Goal: Task Accomplishment & Management: Manage account settings

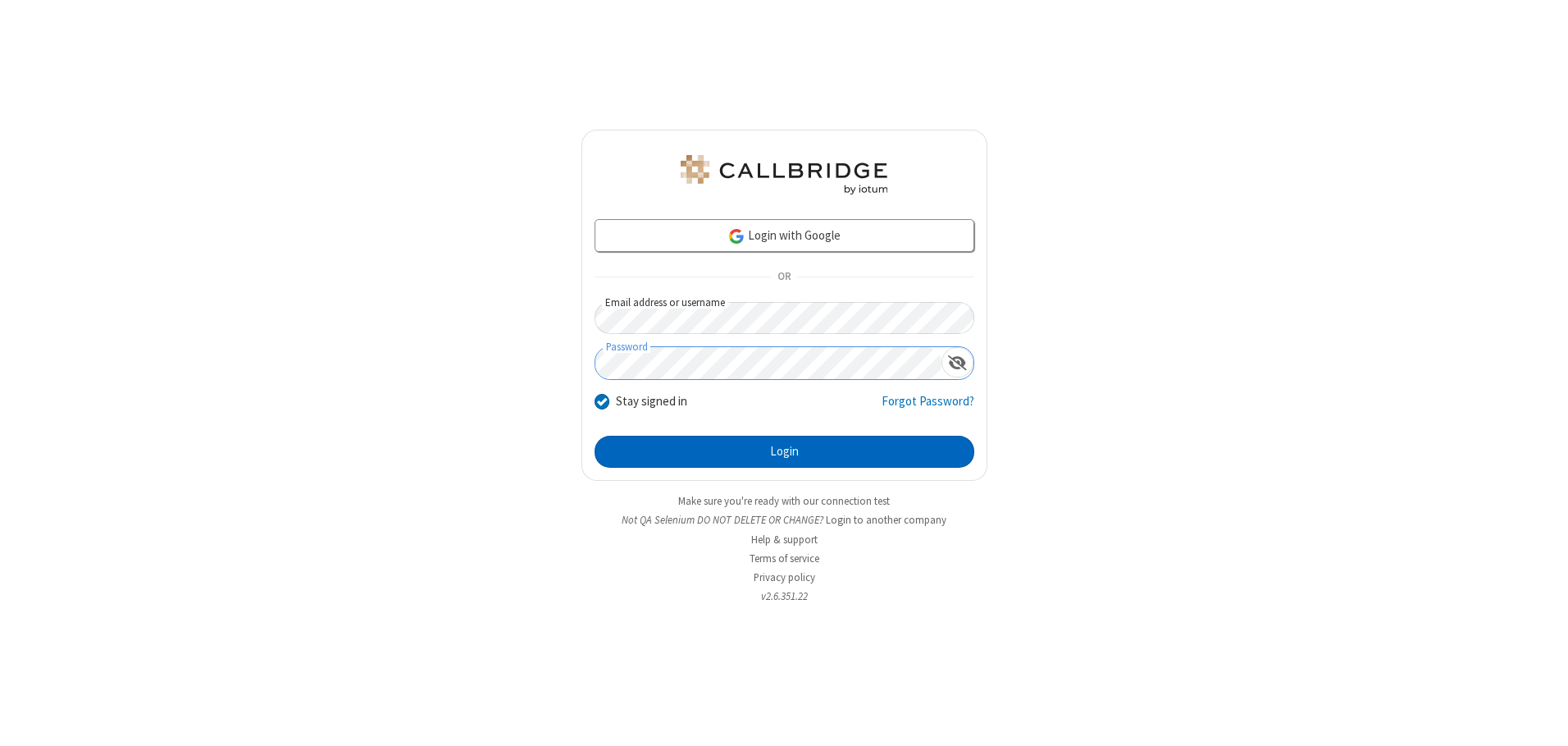
click at [784, 452] on button "Login" at bounding box center [784, 452] width 380 height 33
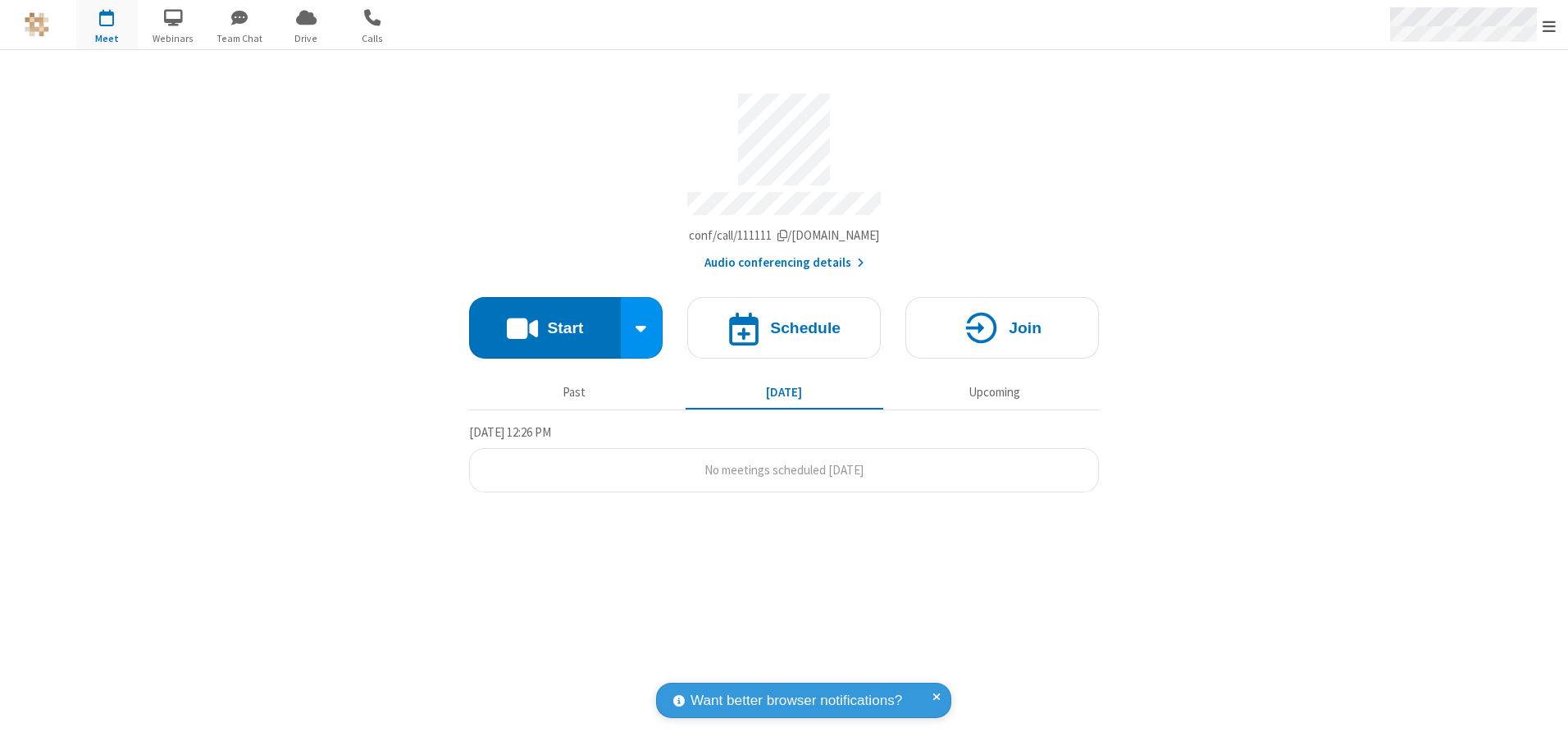
click at [1549, 25] on span "Open menu" at bounding box center [1549, 26] width 13 height 16
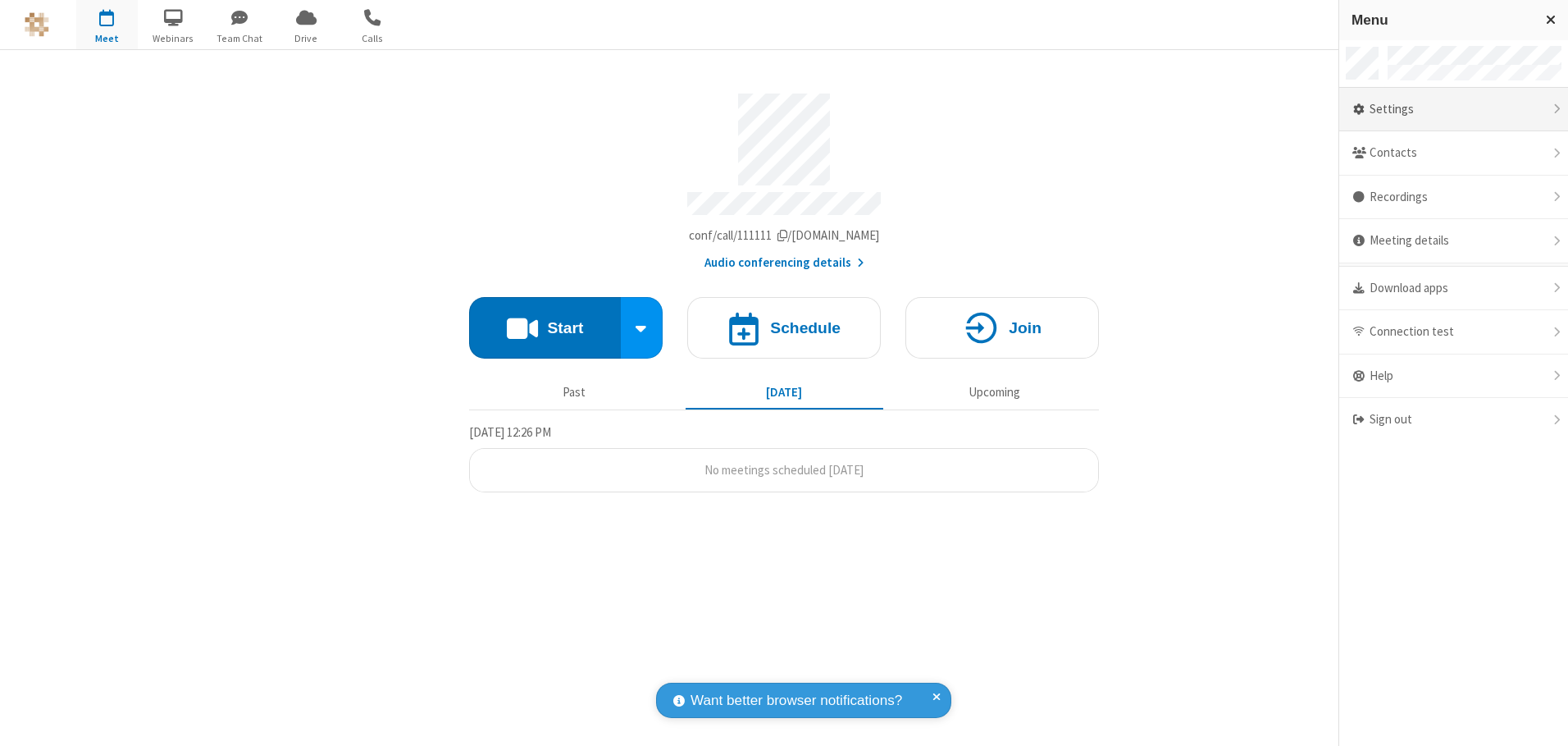
click at [1454, 109] on div "Settings" at bounding box center [1454, 110] width 228 height 45
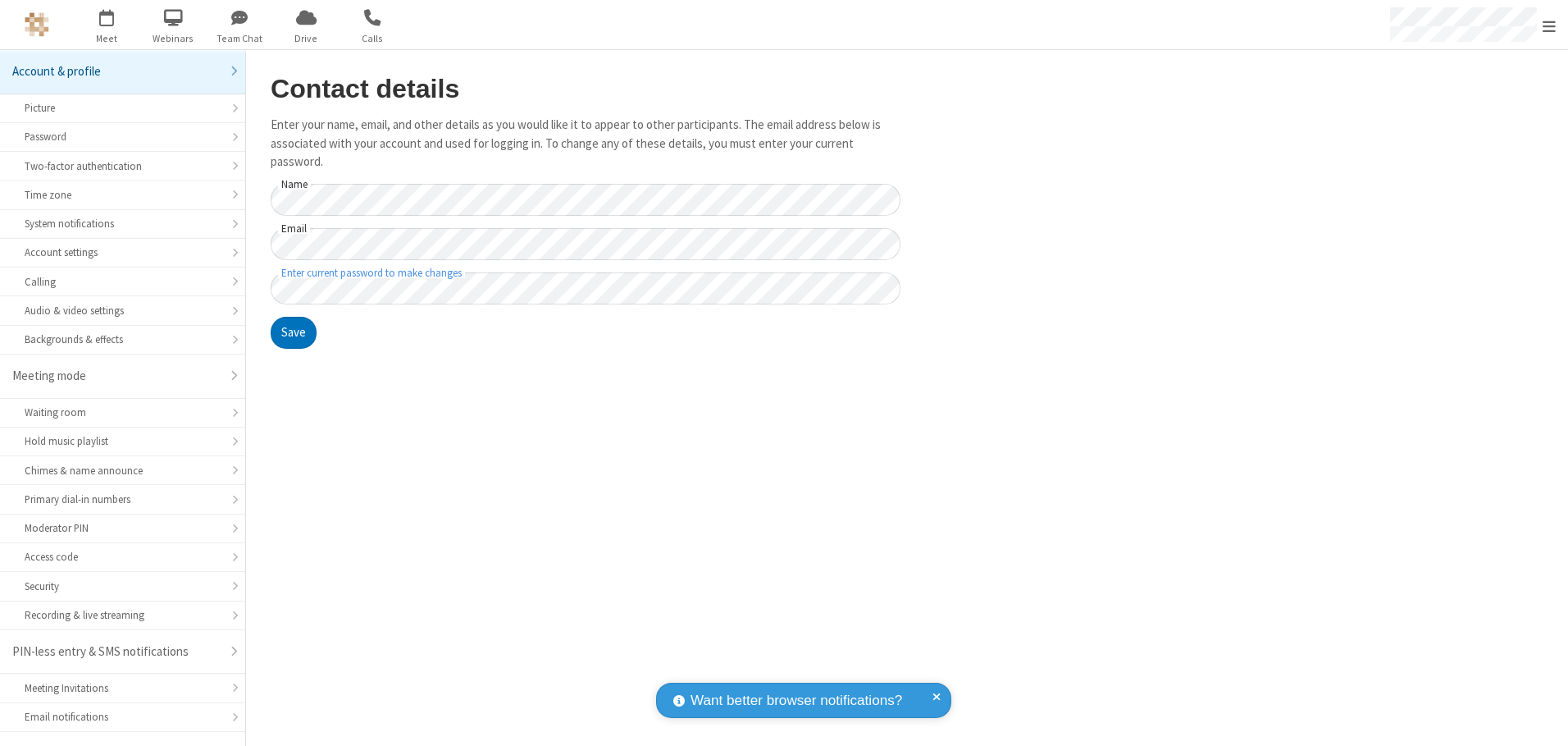
scroll to position [29, 0]
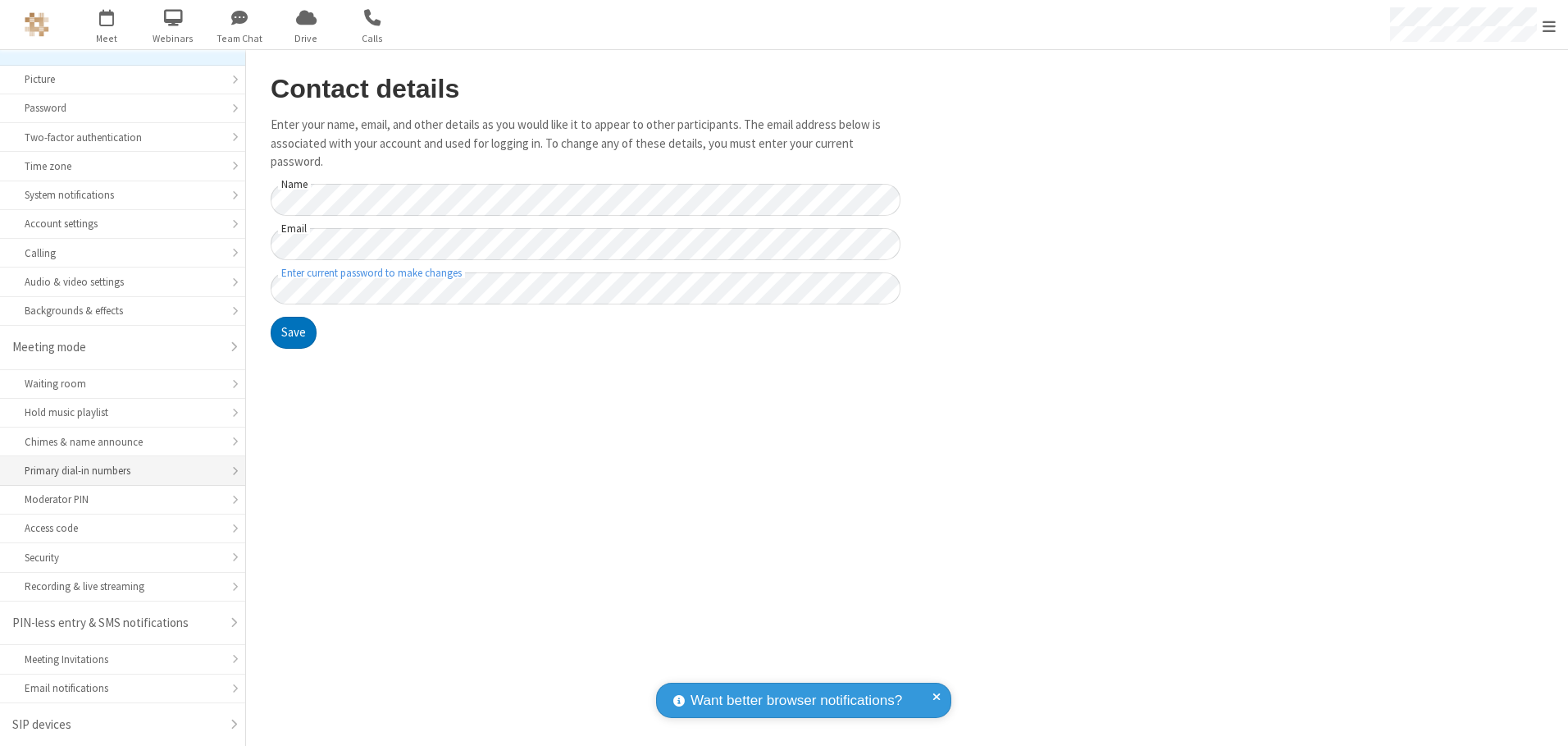
click at [117, 471] on div "Primary dial-in numbers" at bounding box center [123, 469] width 196 height 15
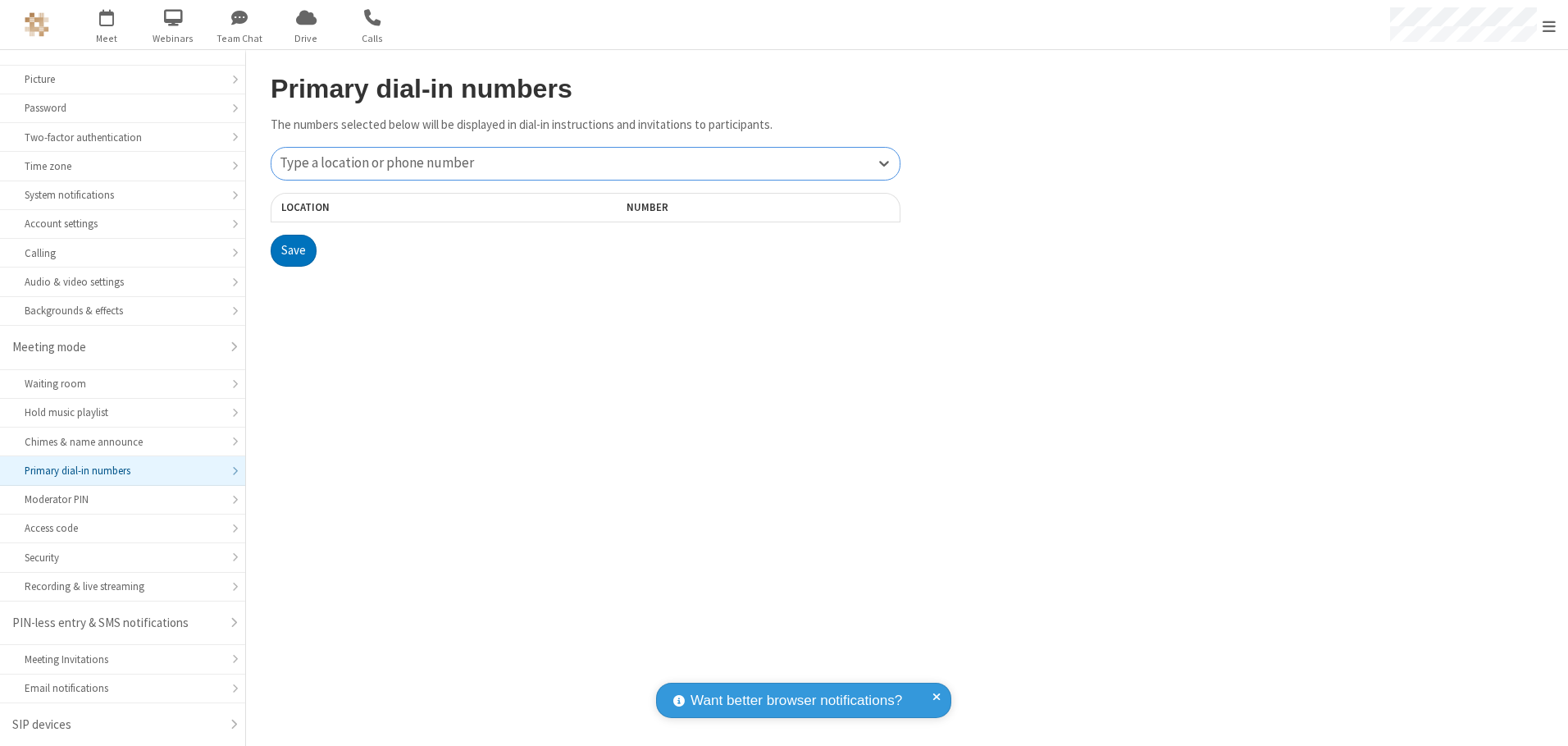
click at [585, 163] on div "Type a location or phone number" at bounding box center [585, 163] width 628 height 32
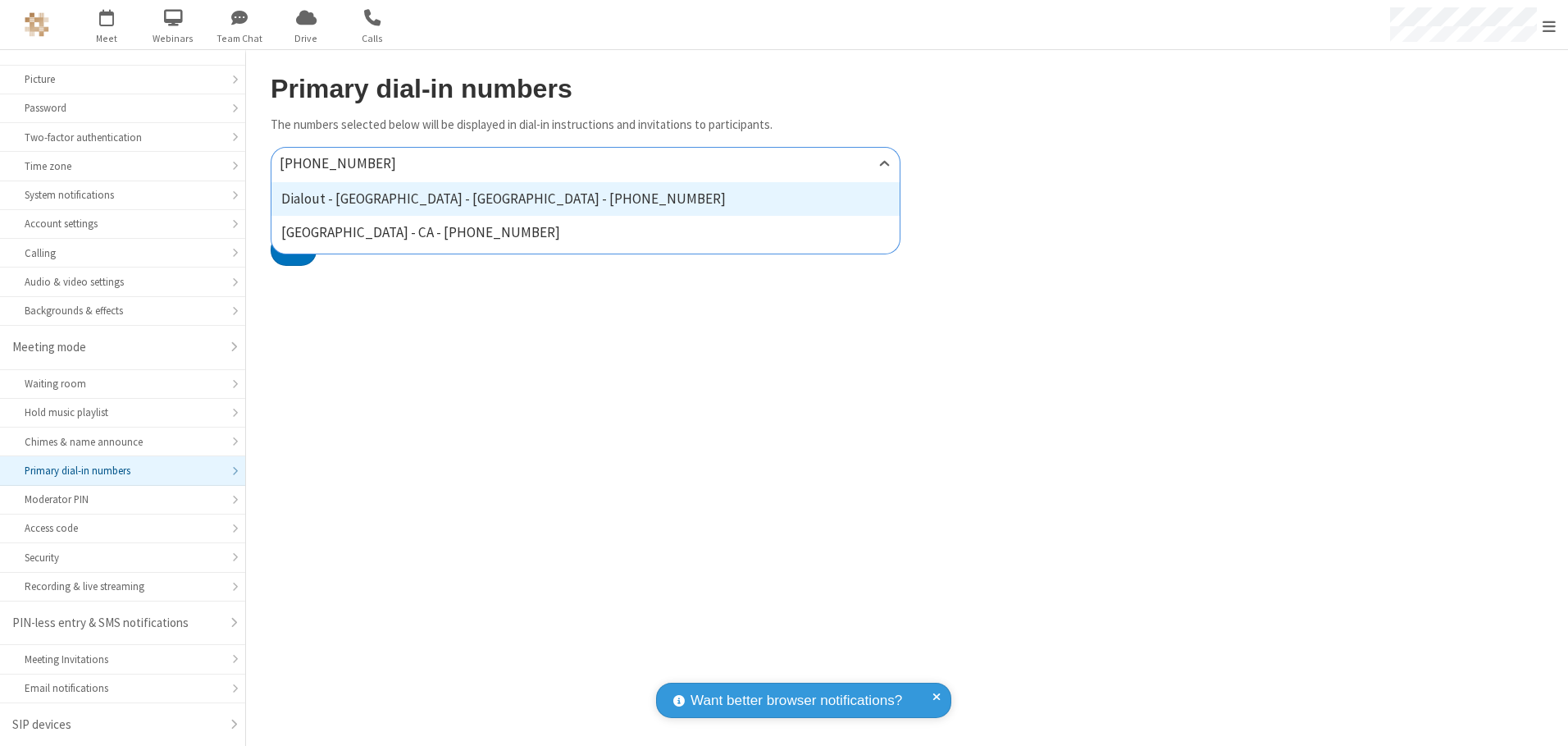
type input "[PHONE_NUMBER]"
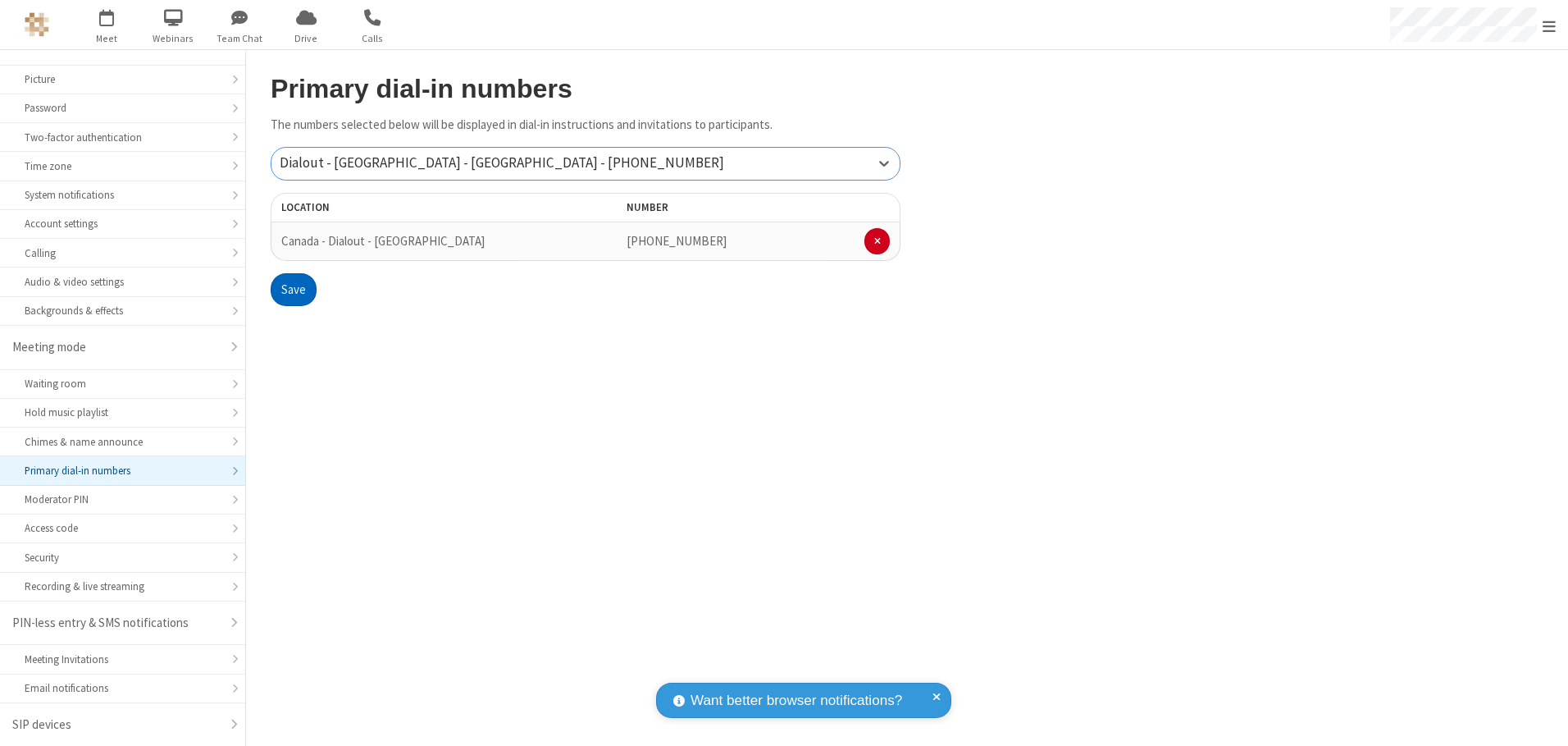
click at [293, 289] on button "Save" at bounding box center [293, 289] width 46 height 33
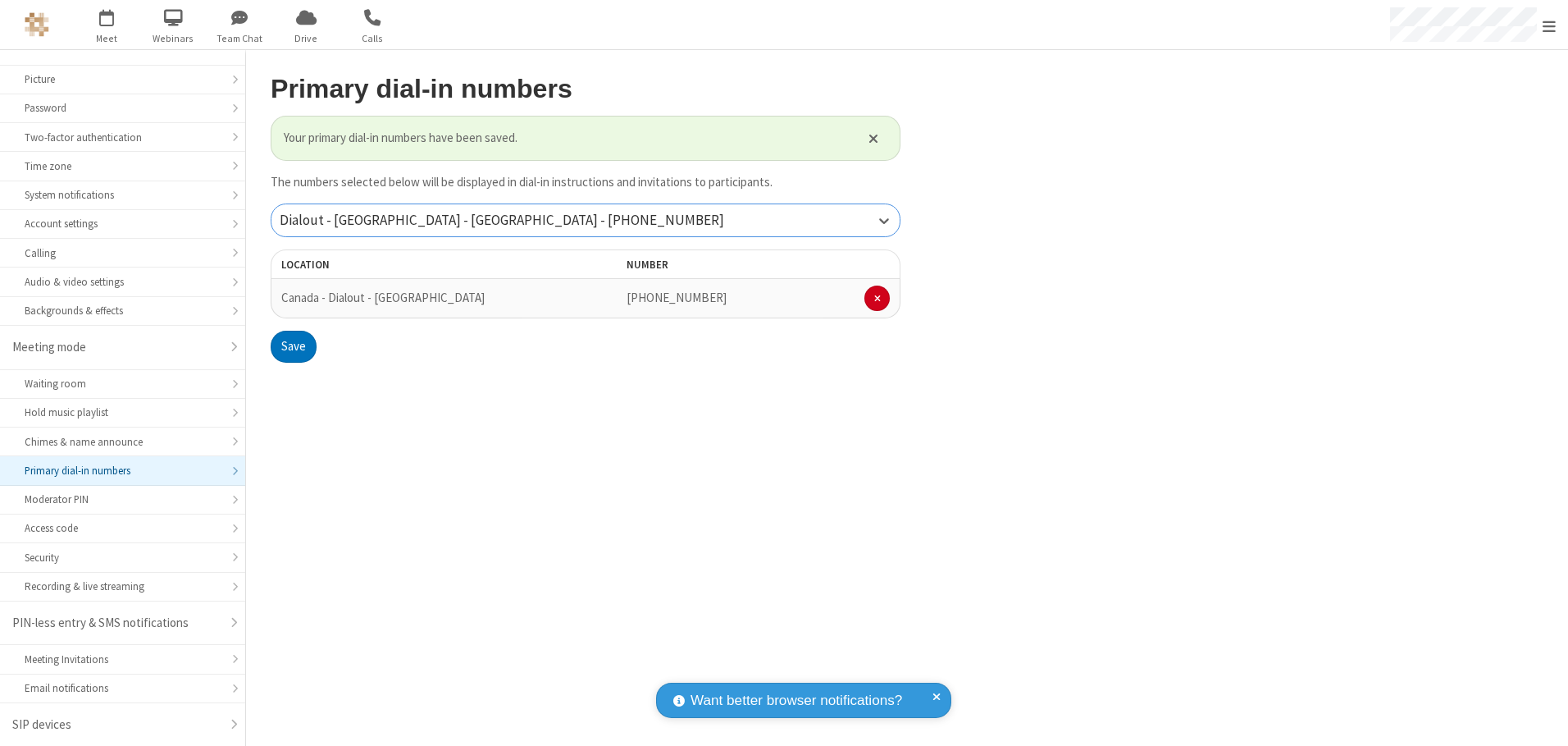
click at [585, 220] on div "Dialout - [GEOGRAPHIC_DATA] - [GEOGRAPHIC_DATA] - [PHONE_NUMBER]" at bounding box center [585, 220] width 628 height 32
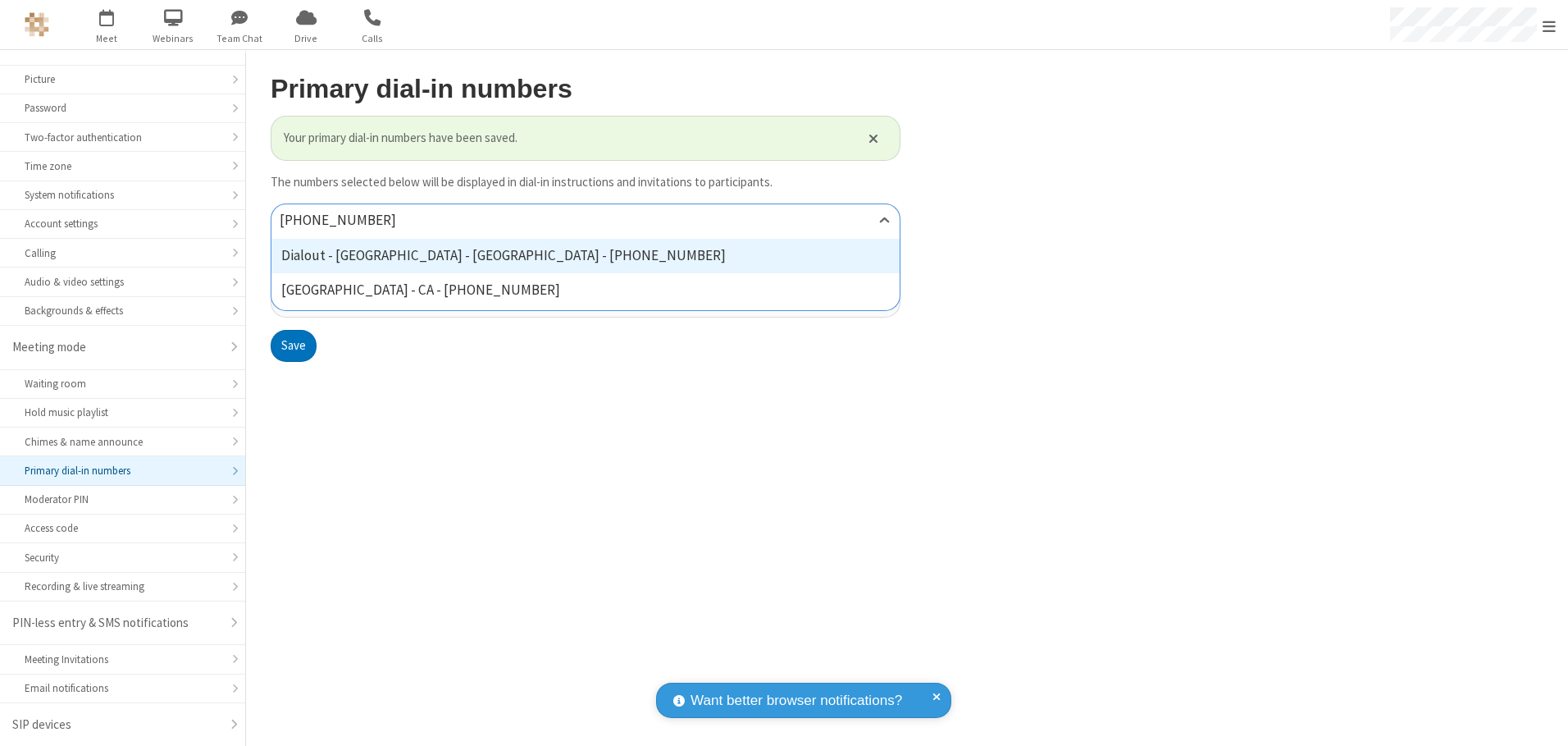
type input "[PHONE_NUMBER]"
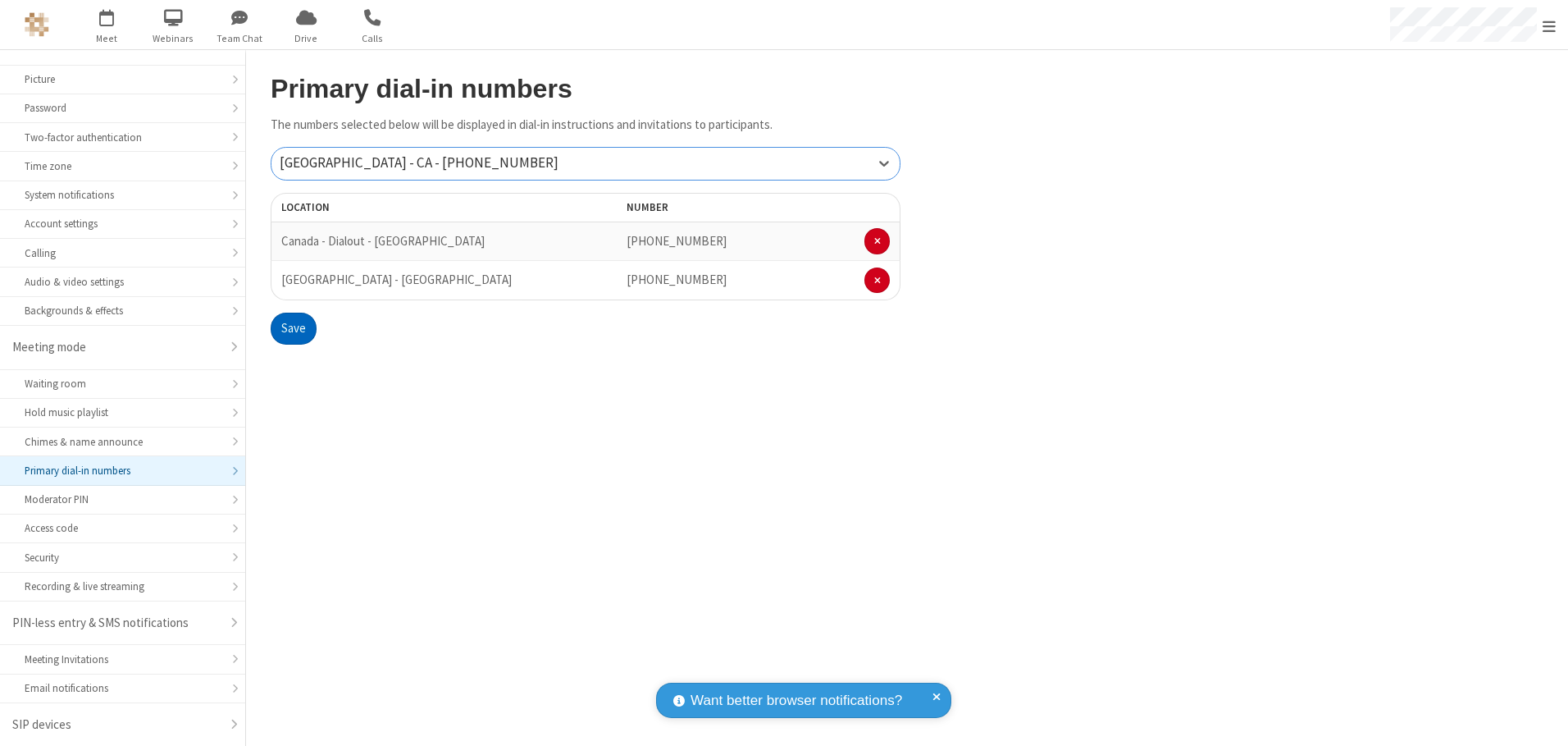
click at [293, 328] on button "Save" at bounding box center [293, 328] width 46 height 33
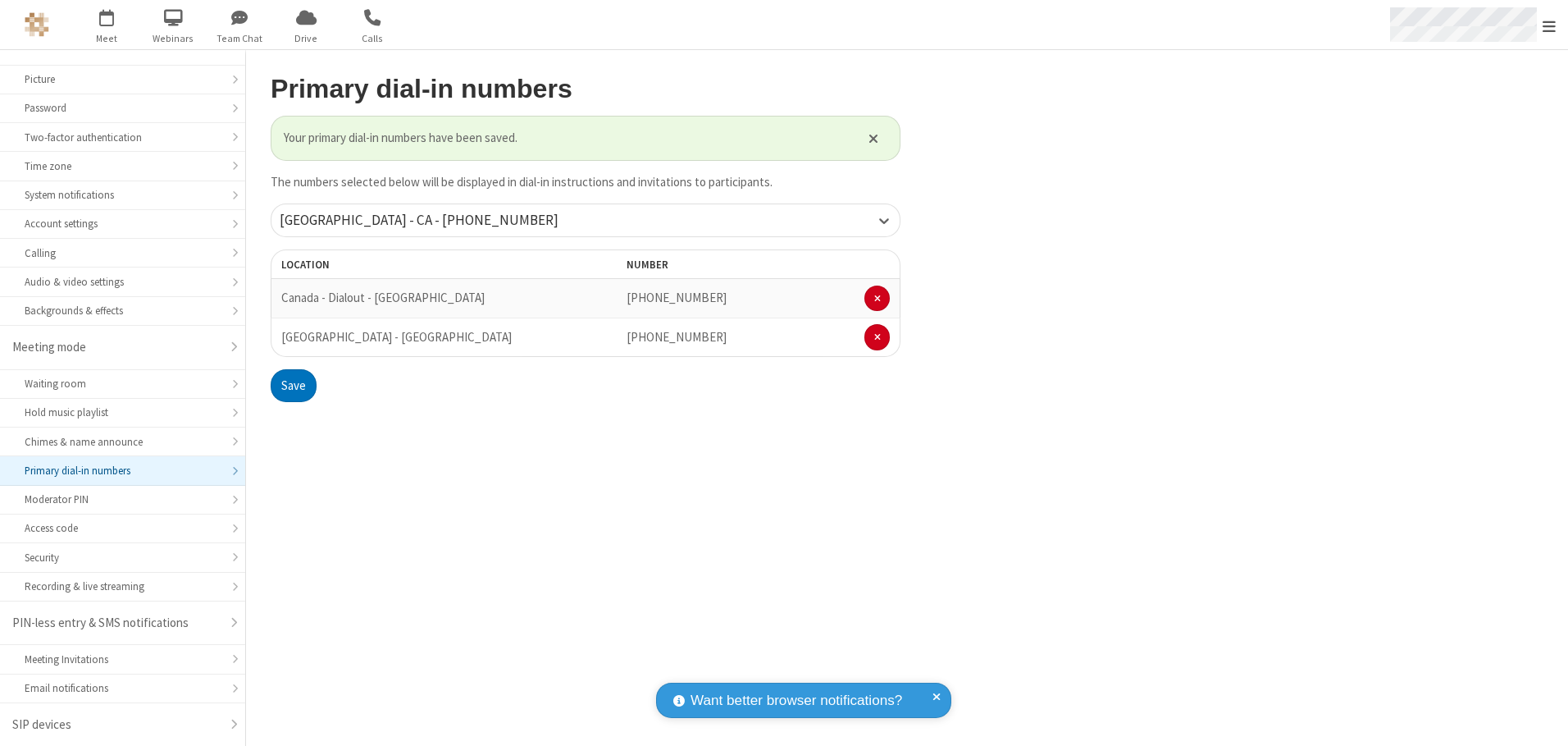
click at [1549, 25] on span "Open menu" at bounding box center [1549, 26] width 13 height 16
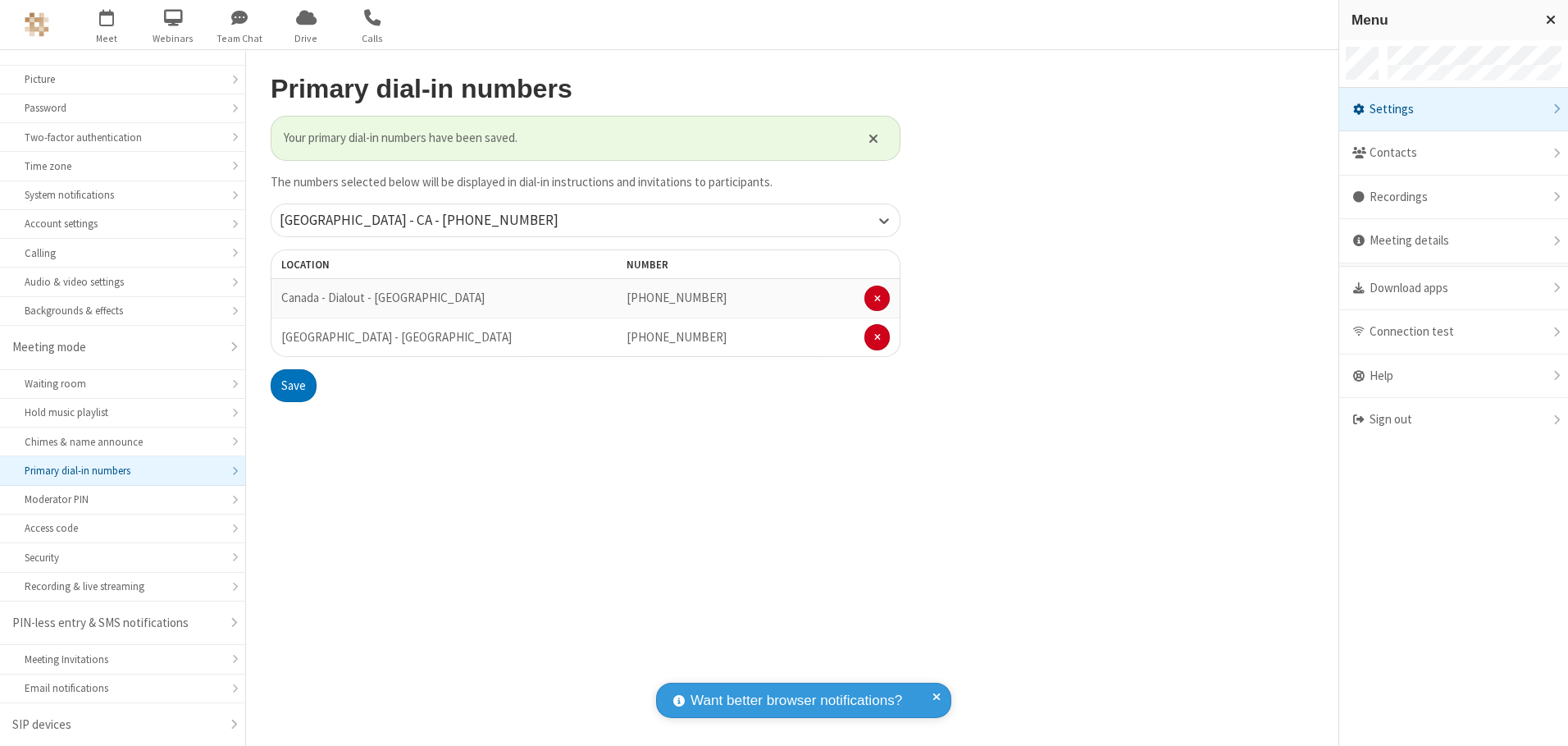
click at [1454, 109] on div "Settings" at bounding box center [1454, 110] width 228 height 45
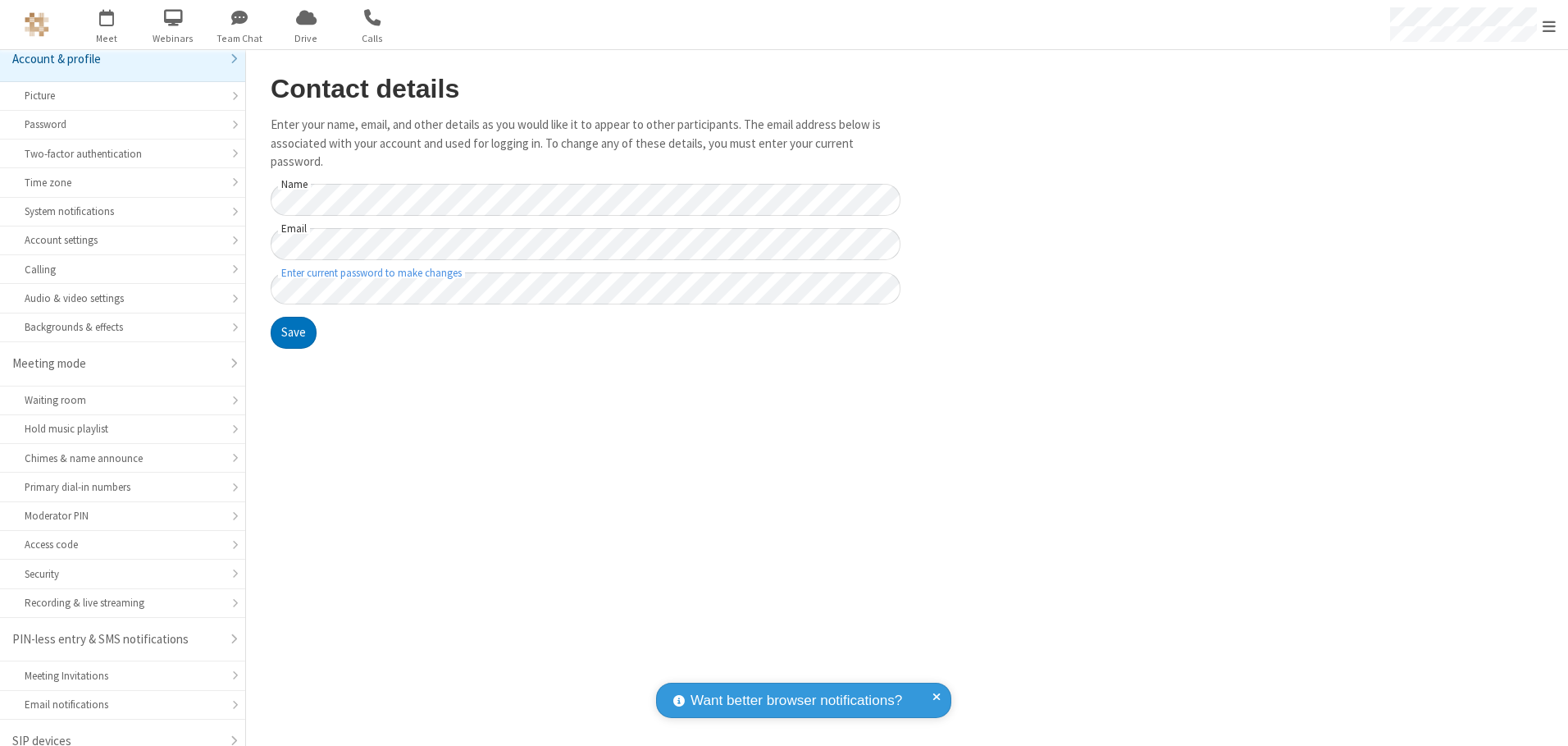
scroll to position [29, 0]
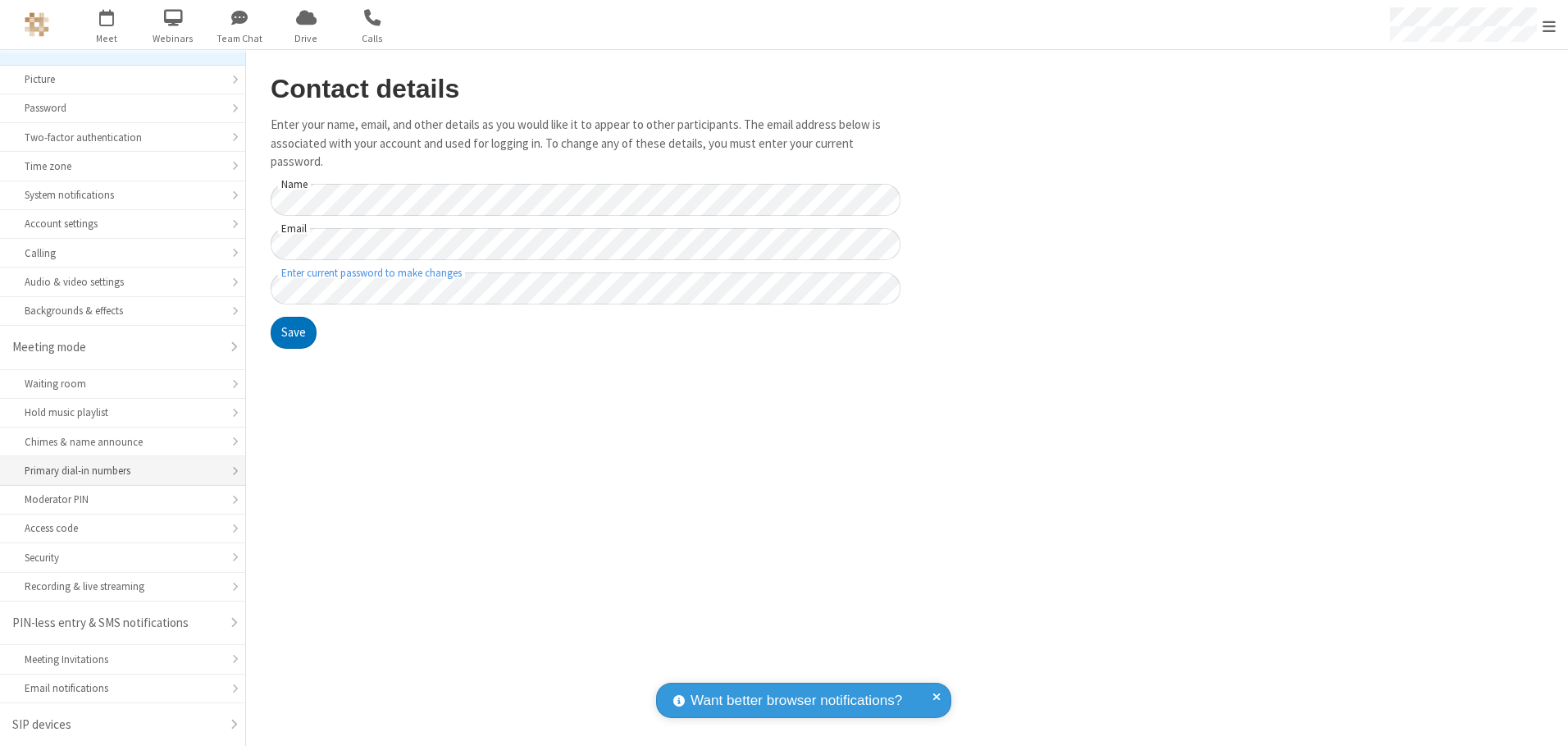
click at [117, 471] on div "Primary dial-in numbers" at bounding box center [123, 469] width 196 height 15
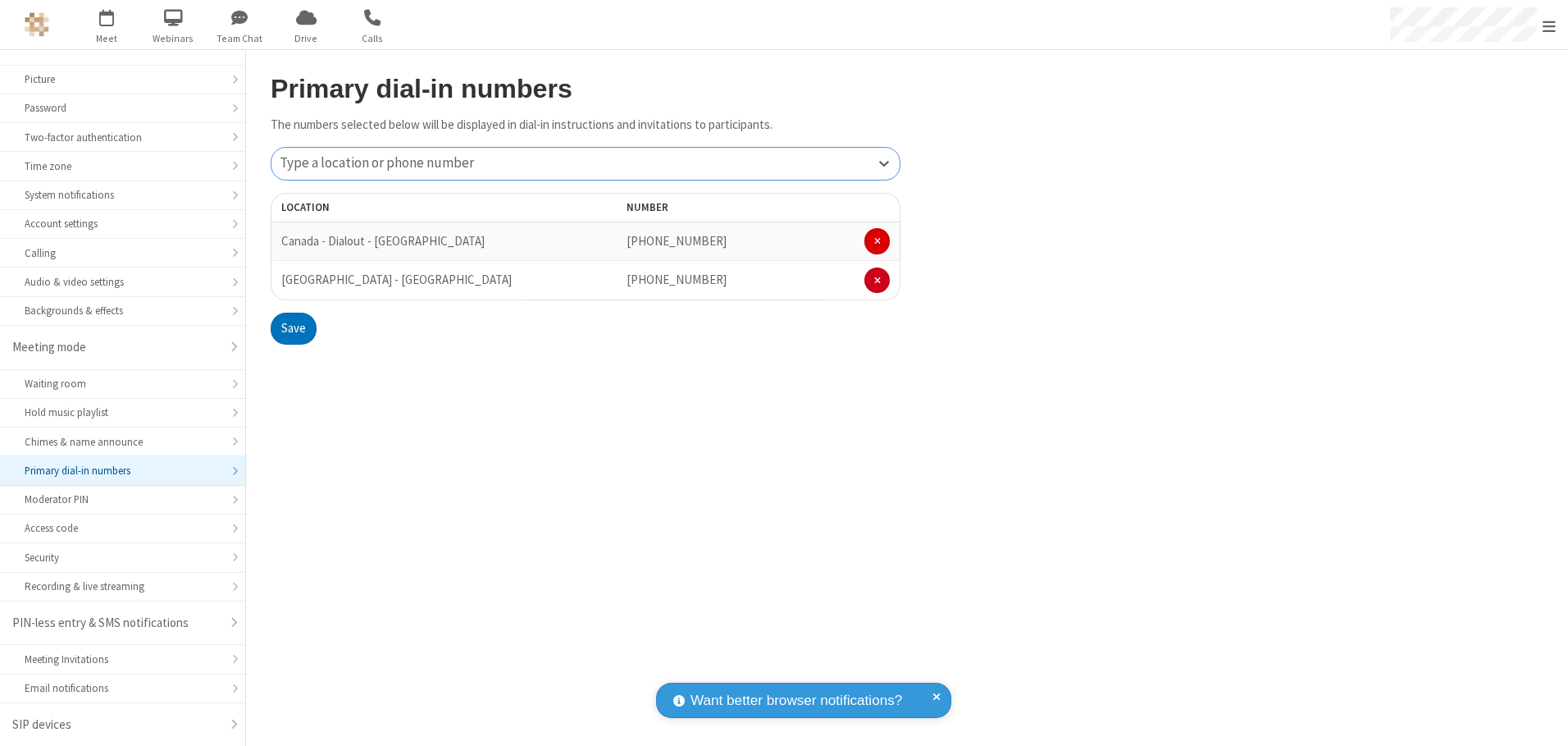
click at [877, 241] on span at bounding box center [877, 241] width 6 height 10
click at [293, 289] on button "Save" at bounding box center [293, 289] width 46 height 33
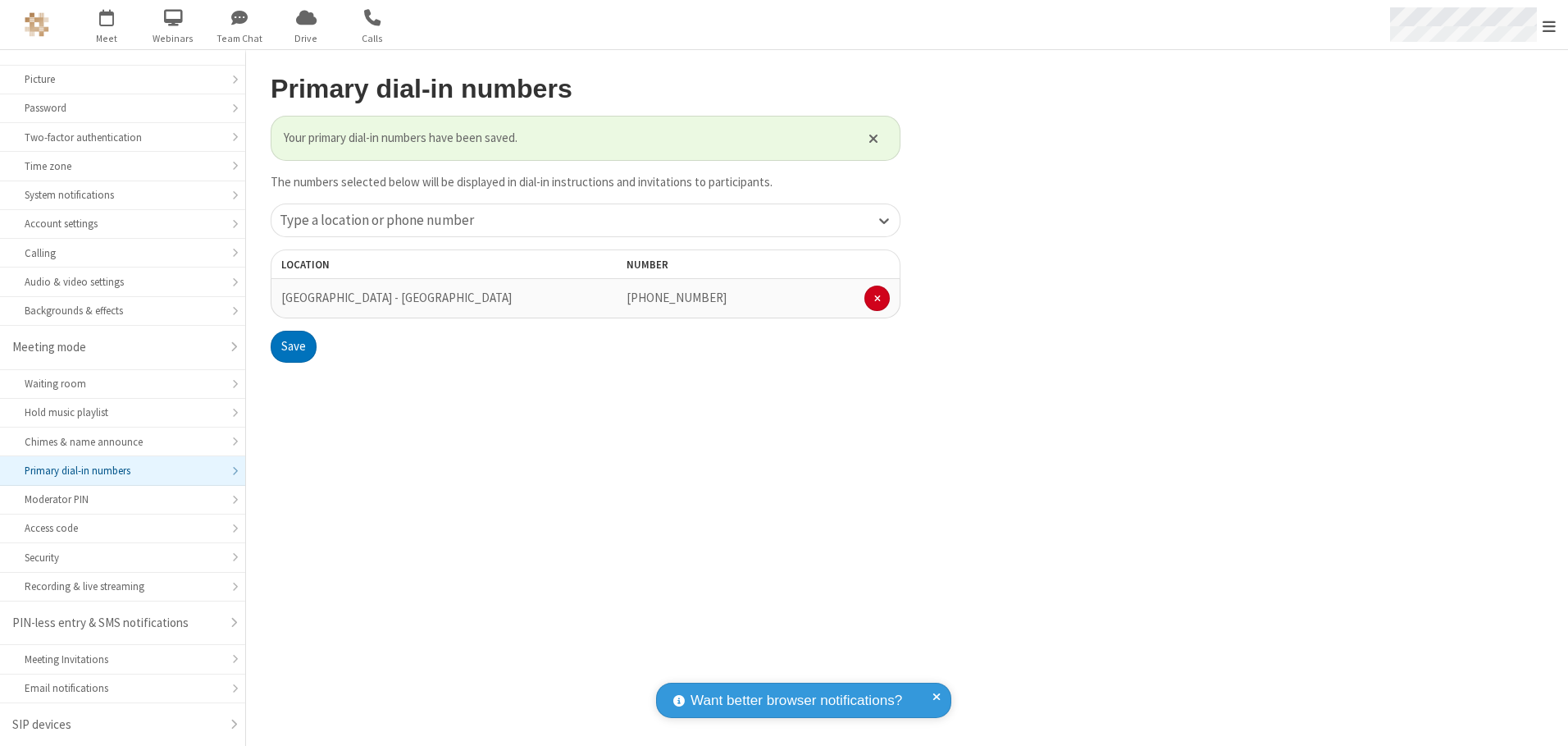
click at [1549, 25] on span "Open menu" at bounding box center [1549, 26] width 13 height 16
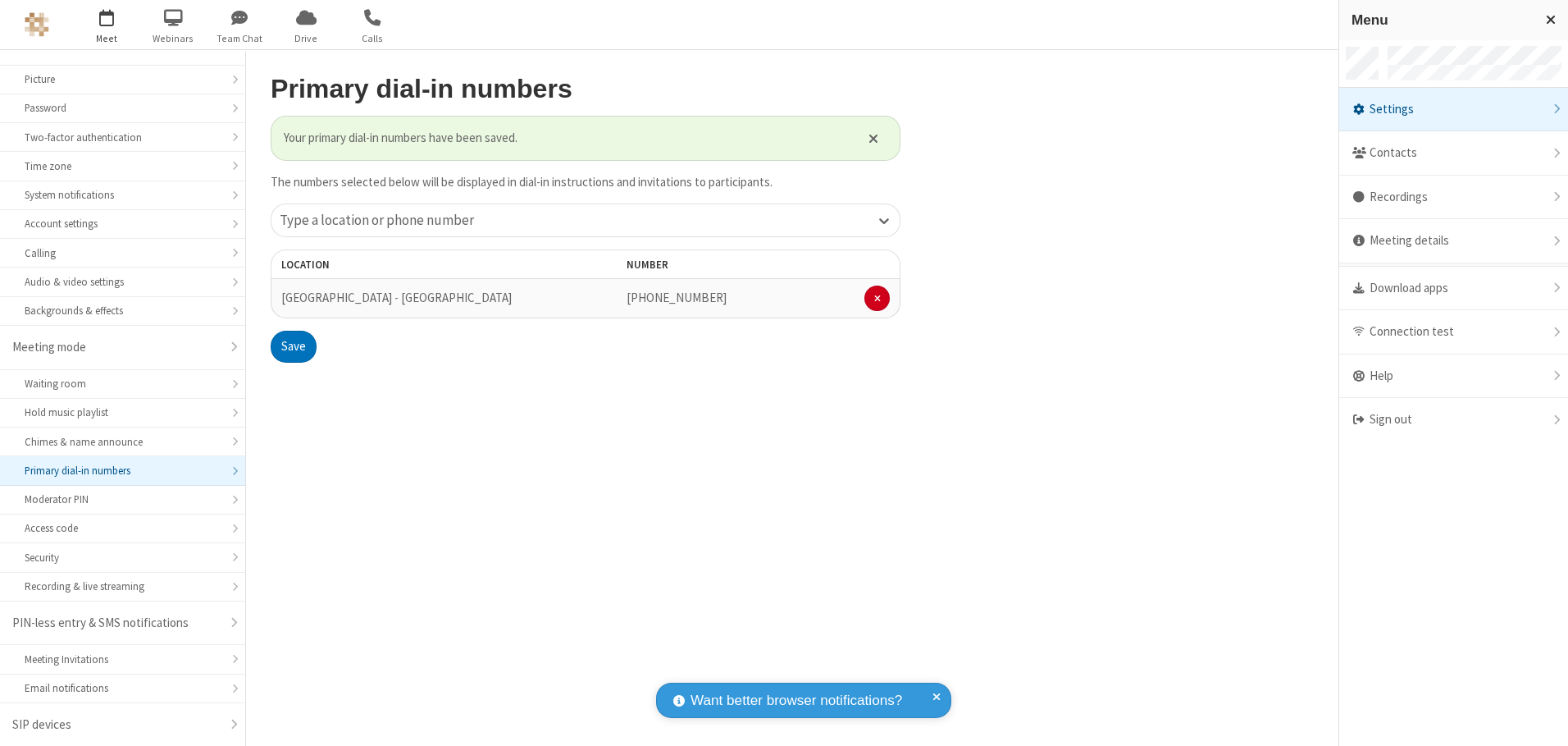
click at [106, 25] on span "button" at bounding box center [106, 17] width 62 height 28
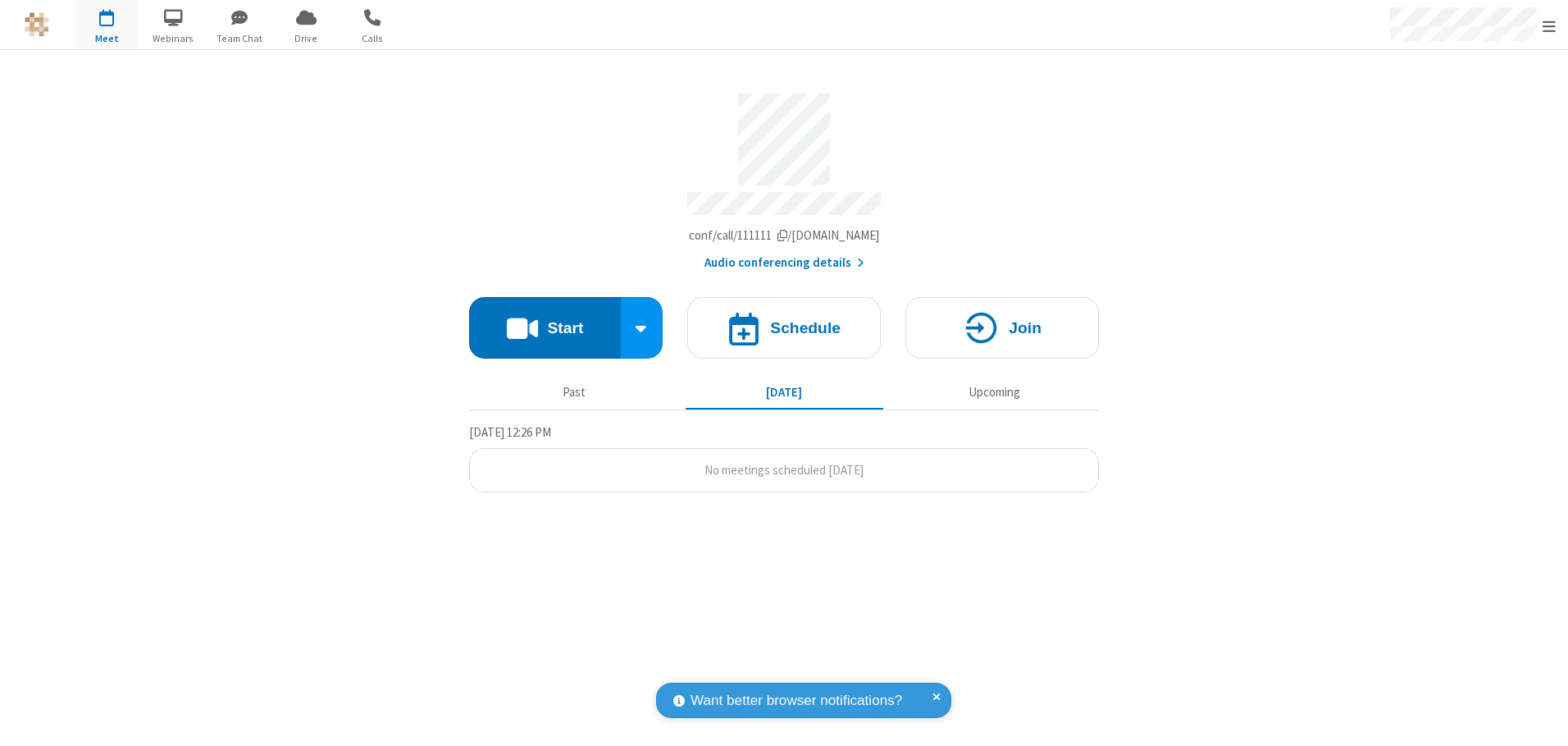
click at [784, 257] on button "Audio conferencing details" at bounding box center [784, 262] width 160 height 19
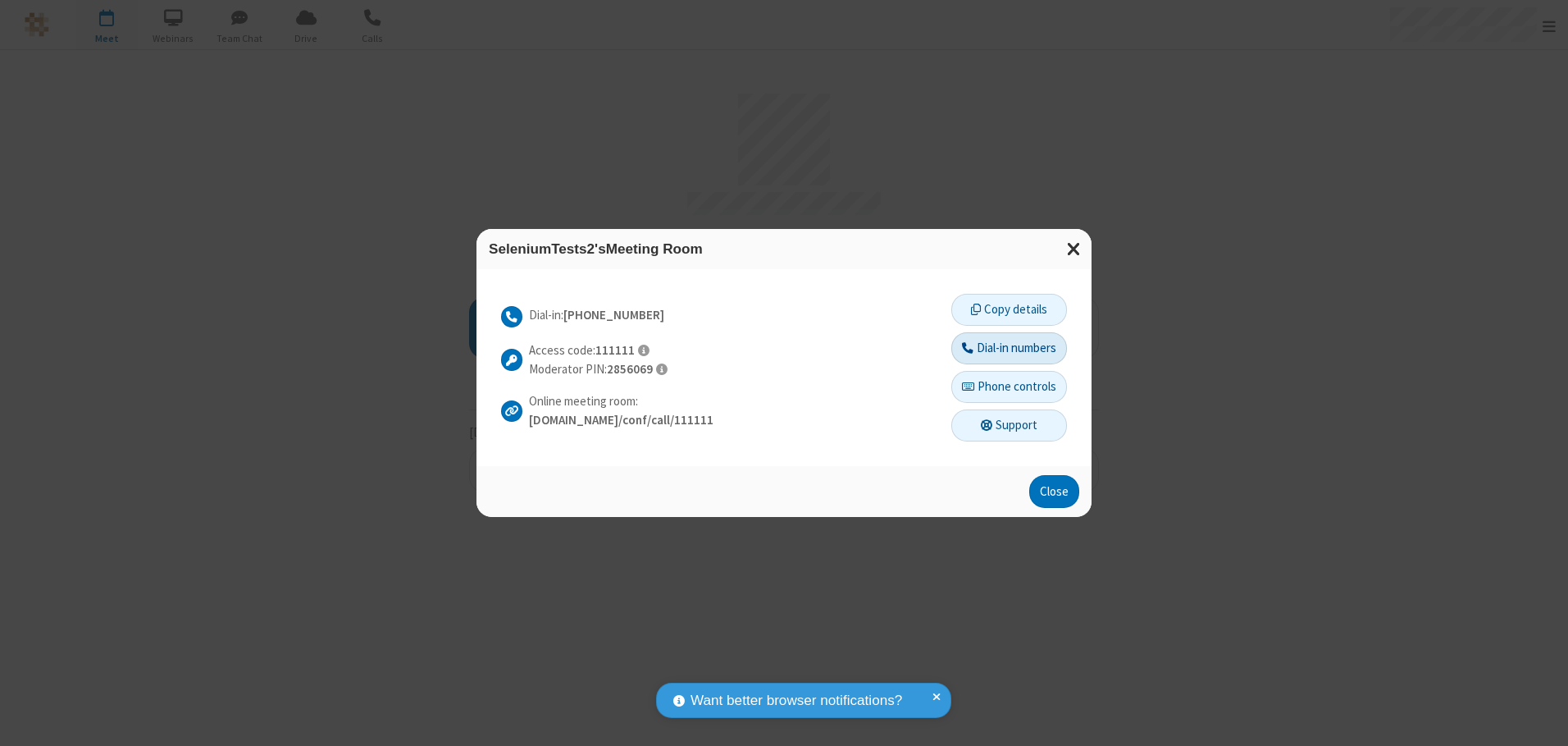
click at [1008, 348] on button "Dial-in numbers" at bounding box center [1009, 348] width 116 height 33
